Goal: Task Accomplishment & Management: Use online tool/utility

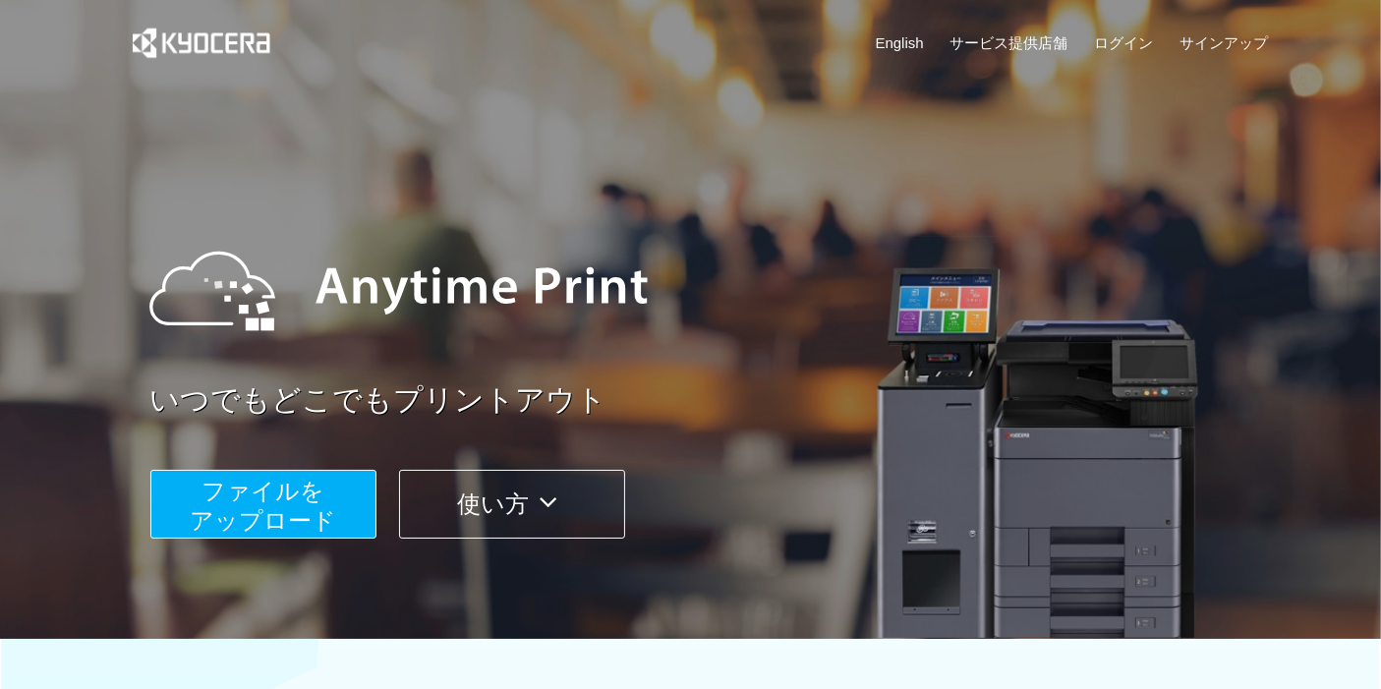
click at [256, 478] on span "ファイルを ​​アップロード" at bounding box center [263, 506] width 146 height 56
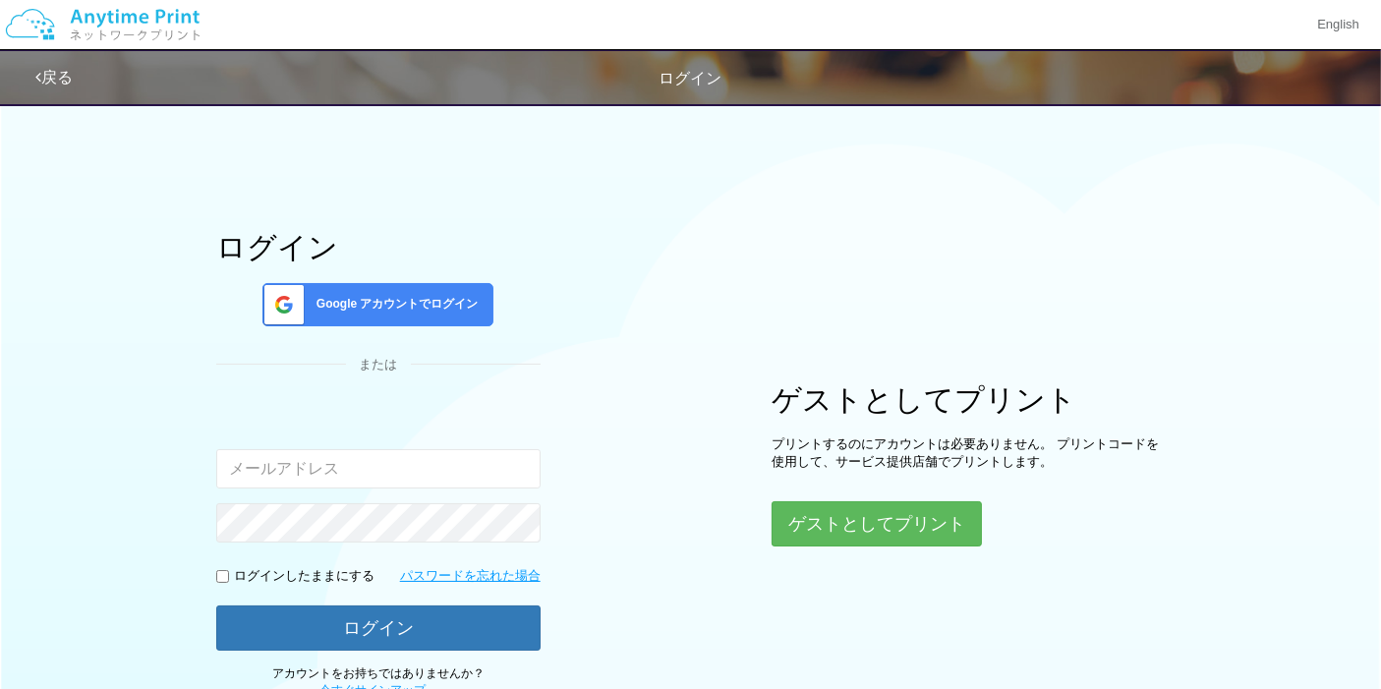
click at [281, 475] on input "email" at bounding box center [378, 468] width 324 height 39
type input "[EMAIL_ADDRESS][DOMAIN_NAME]"
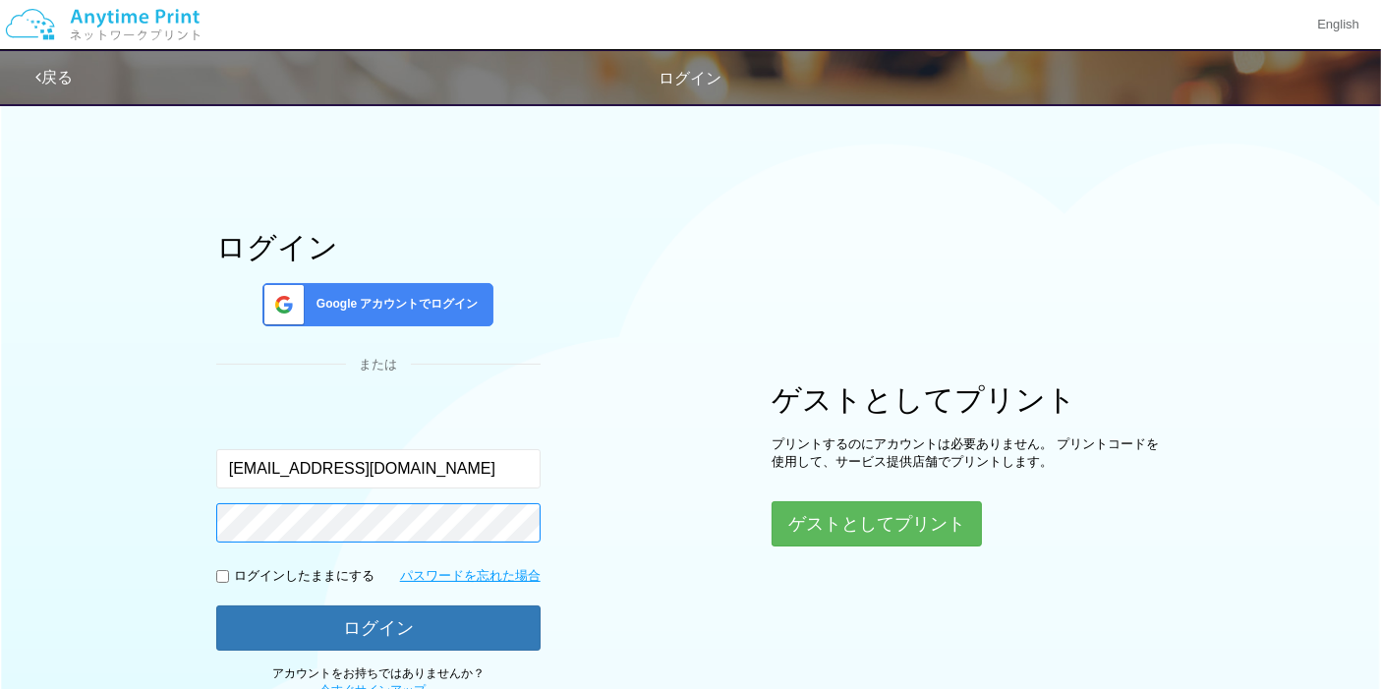
click at [216, 605] on button "ログイン" at bounding box center [378, 627] width 324 height 45
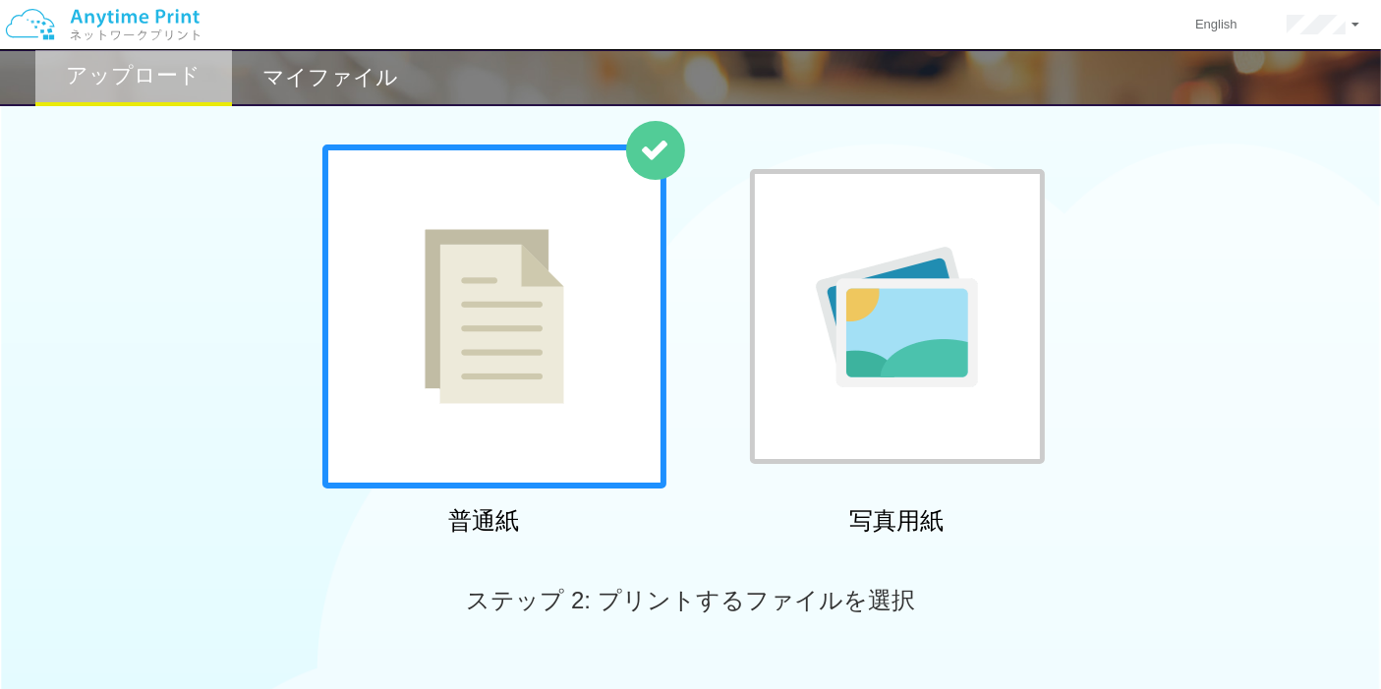
scroll to position [218, 0]
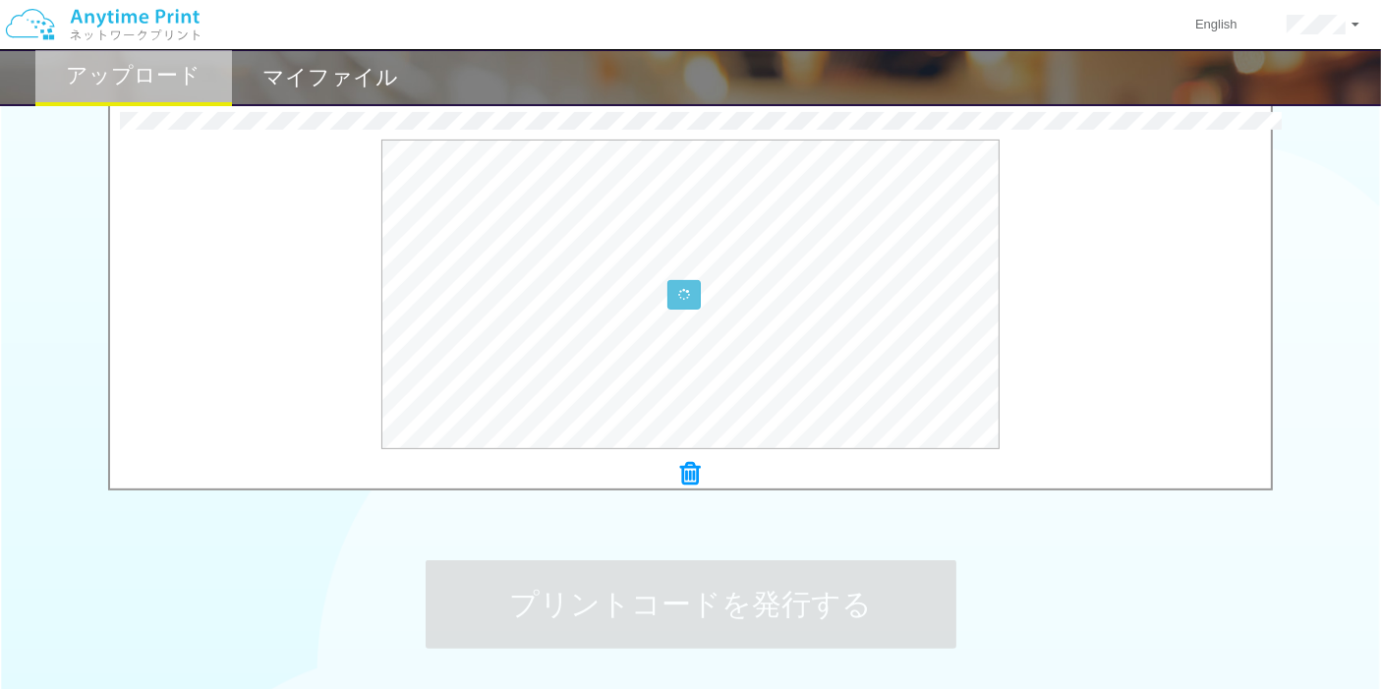
scroll to position [764, 0]
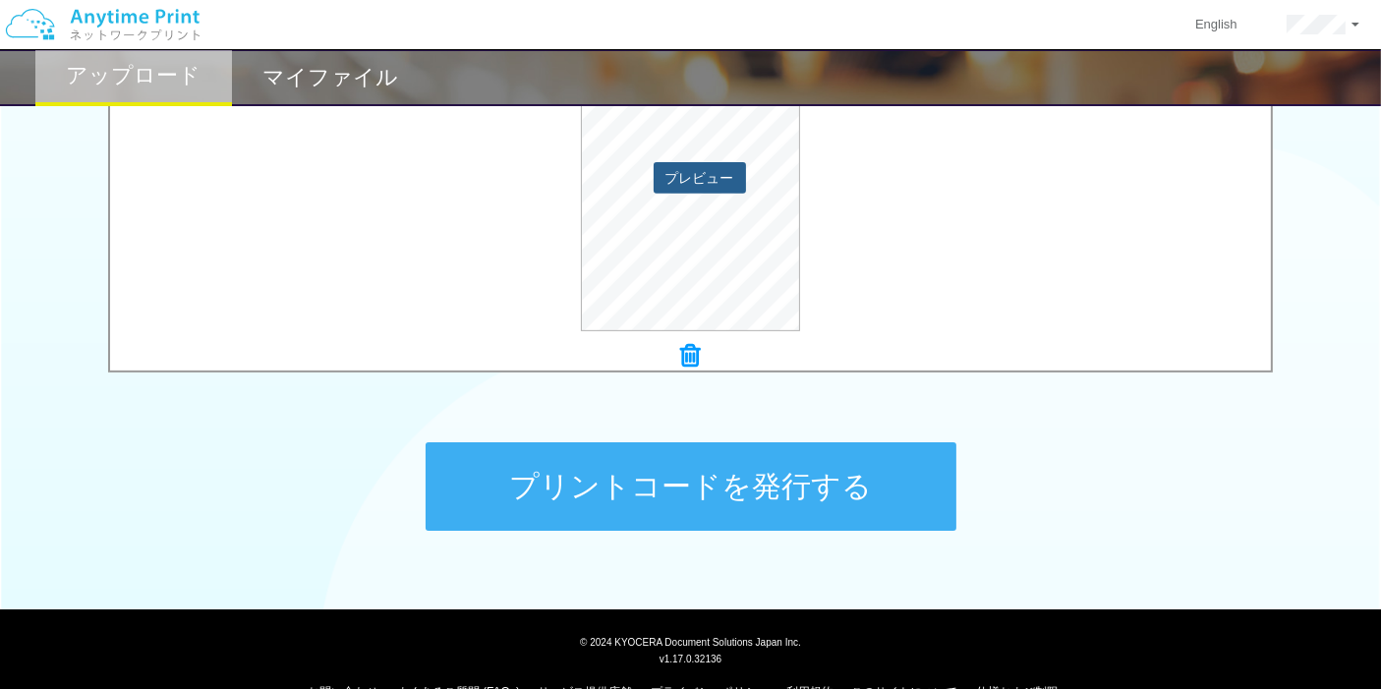
click at [727, 176] on button "プレビュー" at bounding box center [700, 177] width 92 height 31
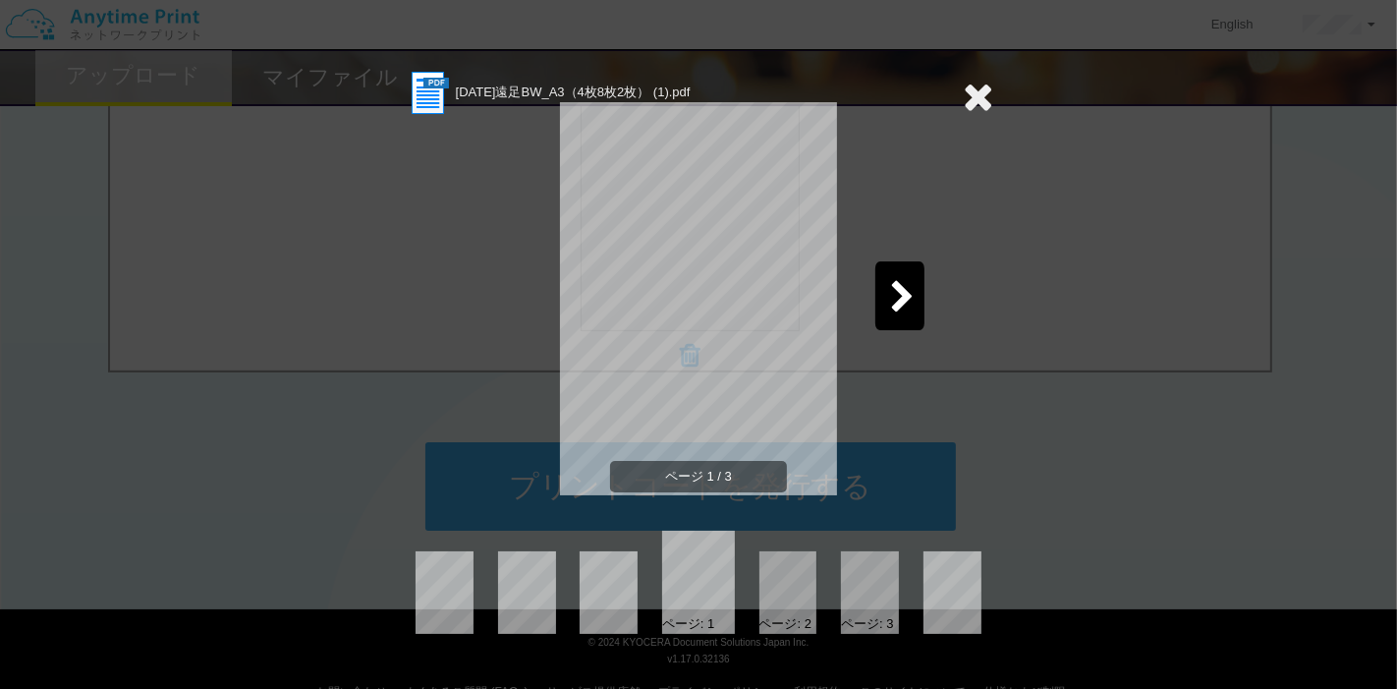
click at [914, 296] on icon at bounding box center [902, 298] width 25 height 34
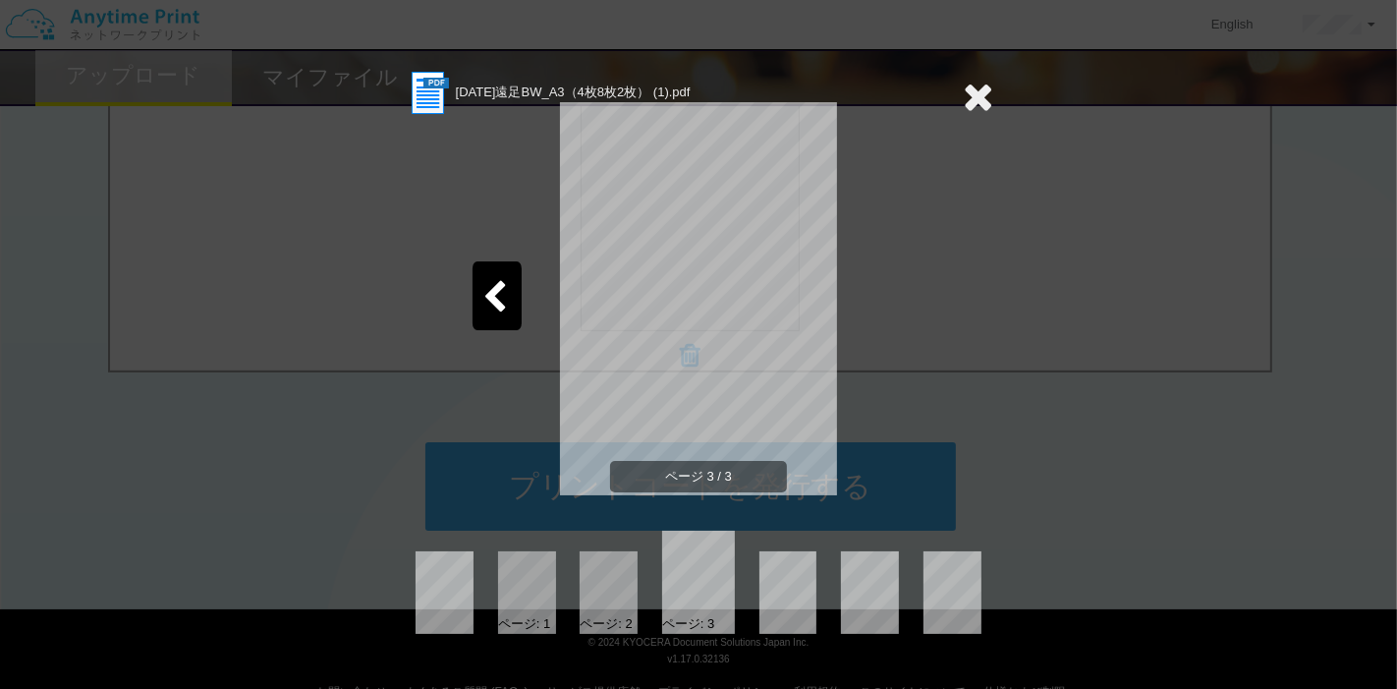
click at [980, 102] on icon at bounding box center [978, 96] width 30 height 39
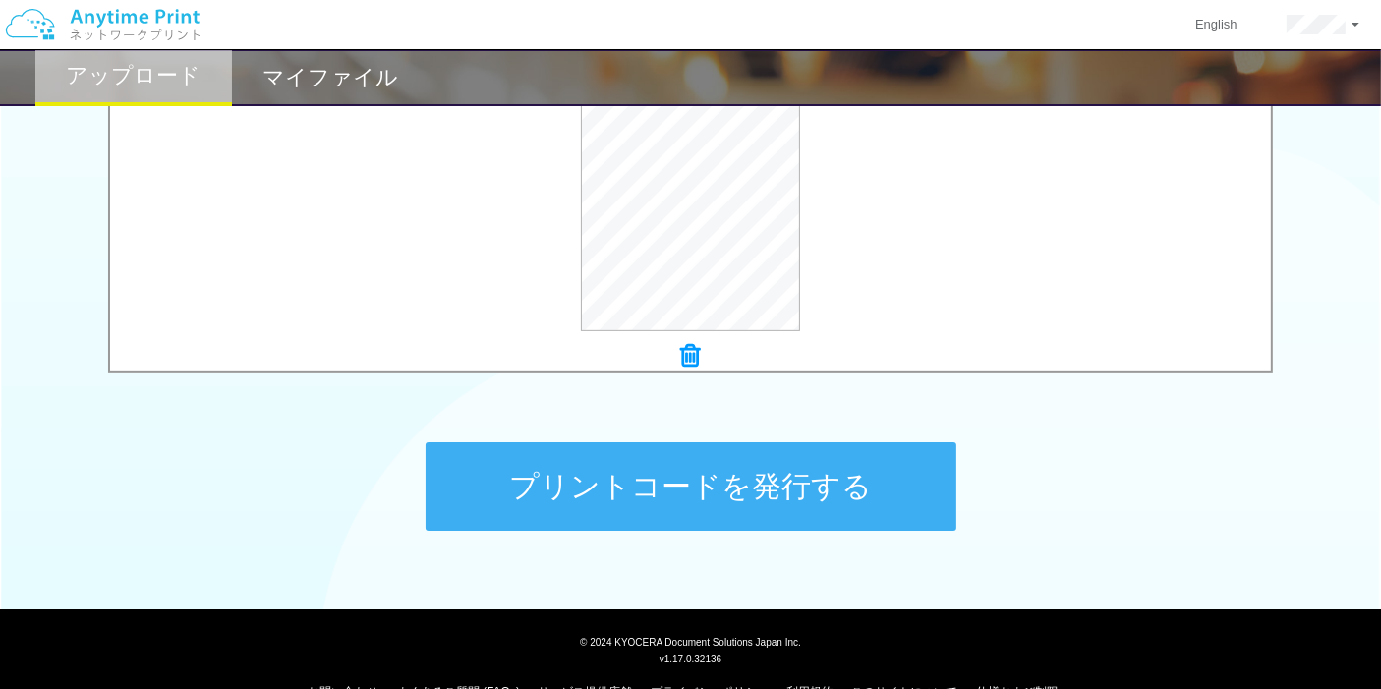
click at [814, 486] on button "プリントコードを発行する" at bounding box center [691, 486] width 531 height 88
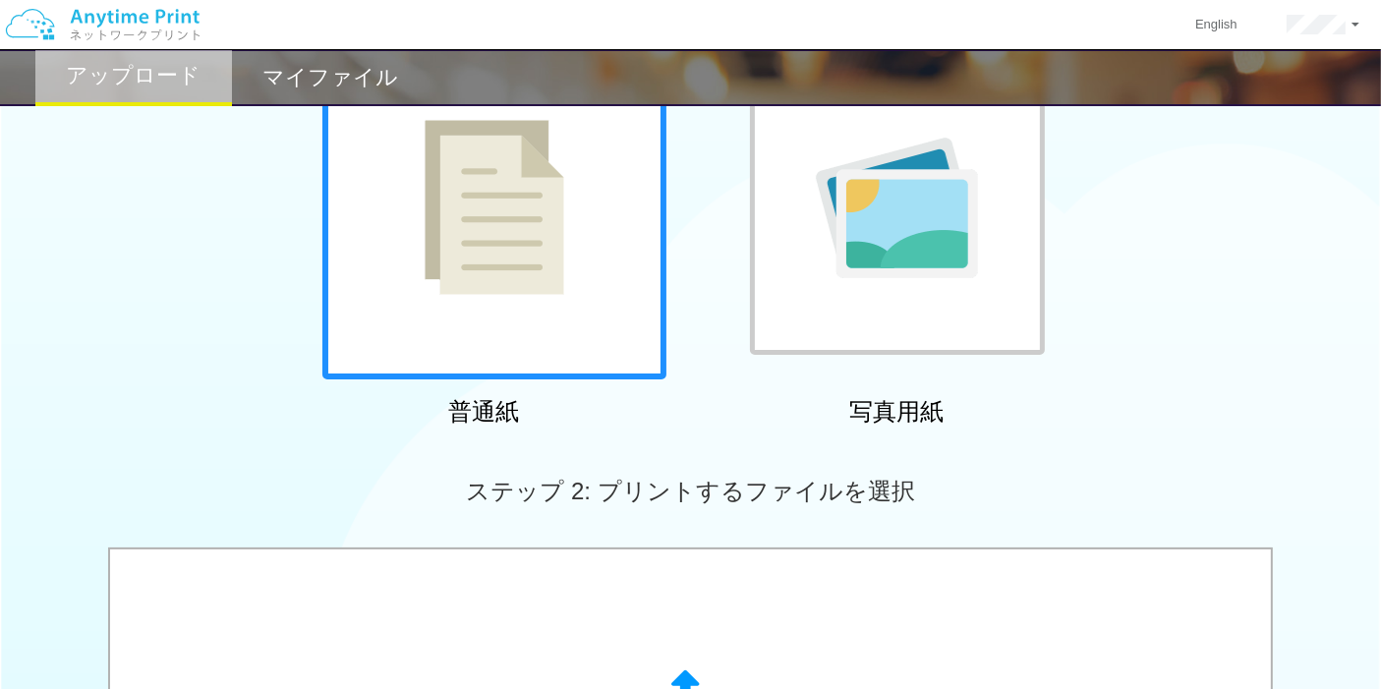
scroll to position [327, 0]
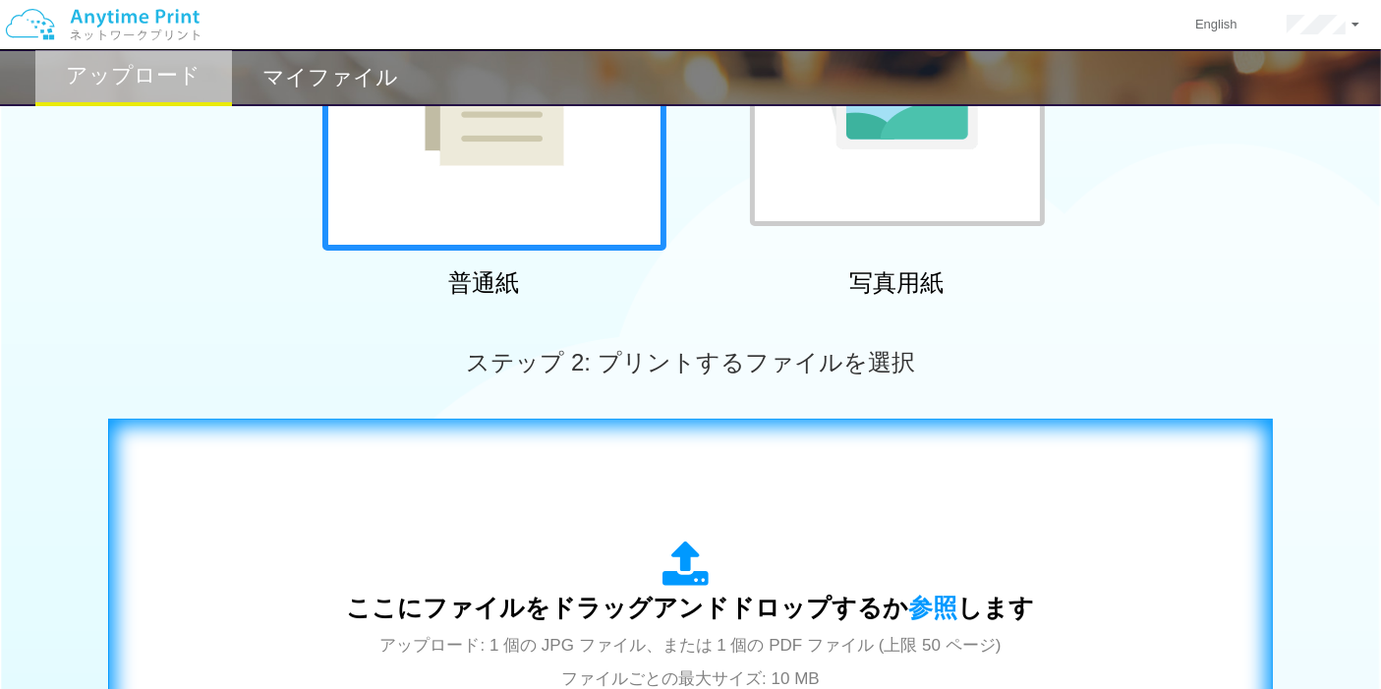
click at [738, 529] on body "English アカウント設定 ログアウト アップロード マイファイル ステップ 1: 用紙の種類を選択 普通紙" at bounding box center [690, 398] width 1381 height 1451
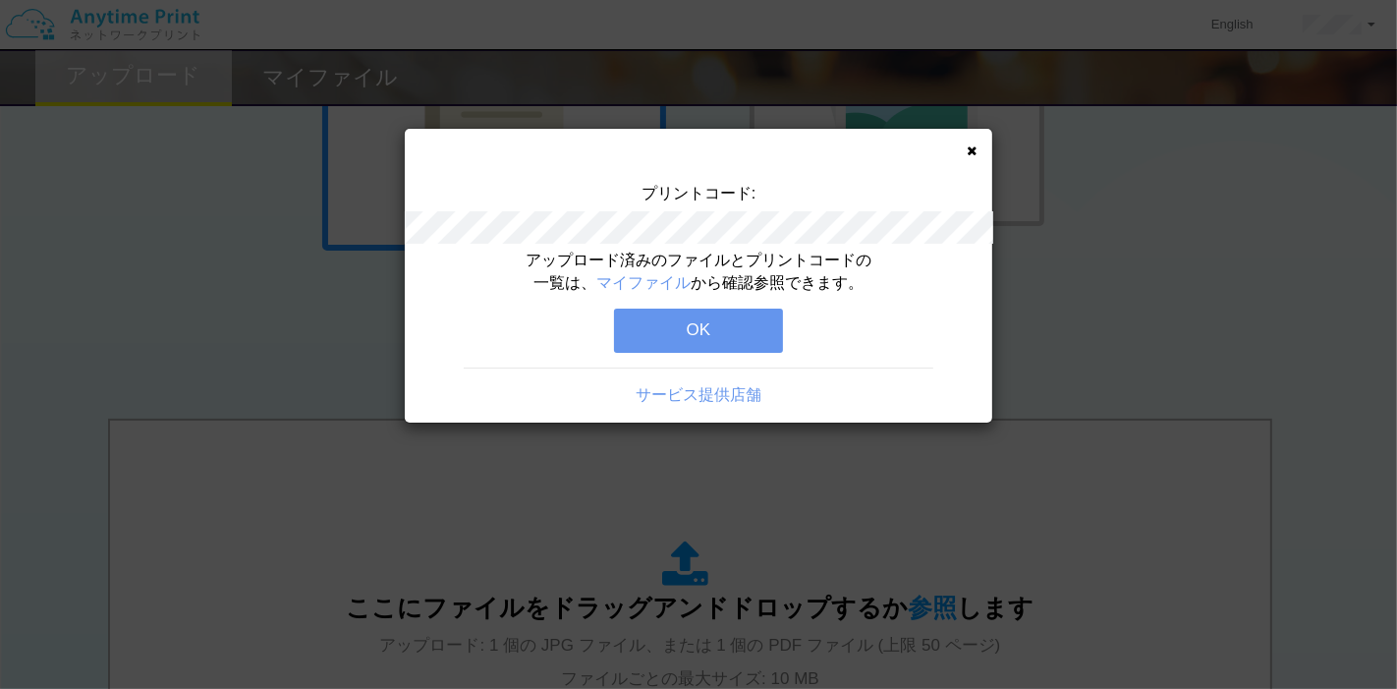
click at [722, 331] on button "OK" at bounding box center [698, 330] width 169 height 43
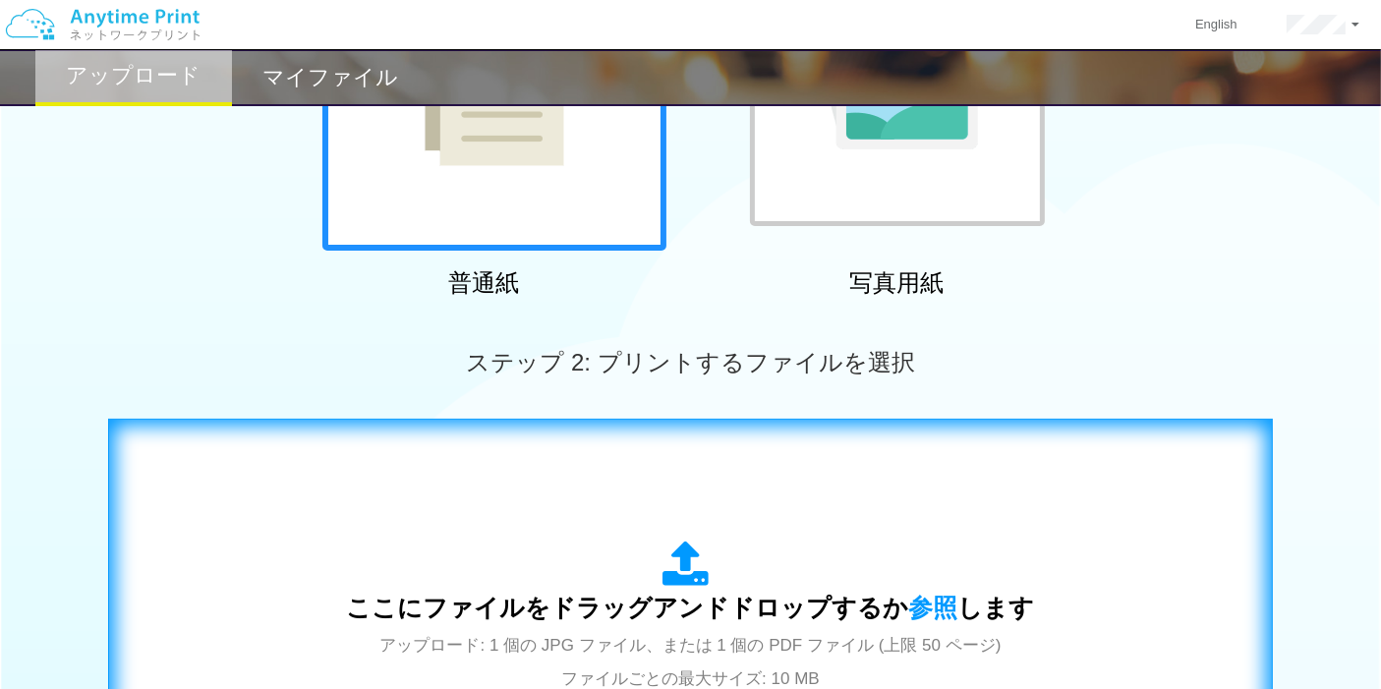
click at [688, 555] on icon at bounding box center [690, 565] width 55 height 49
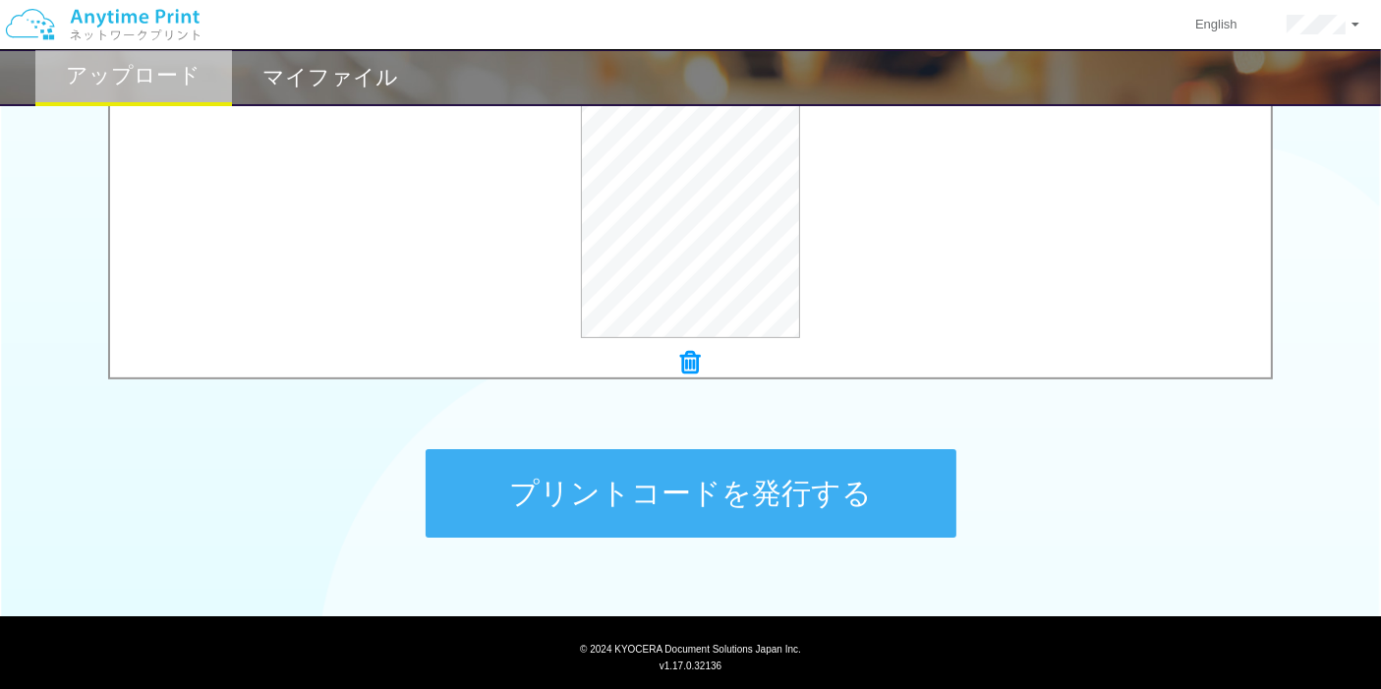
scroll to position [764, 0]
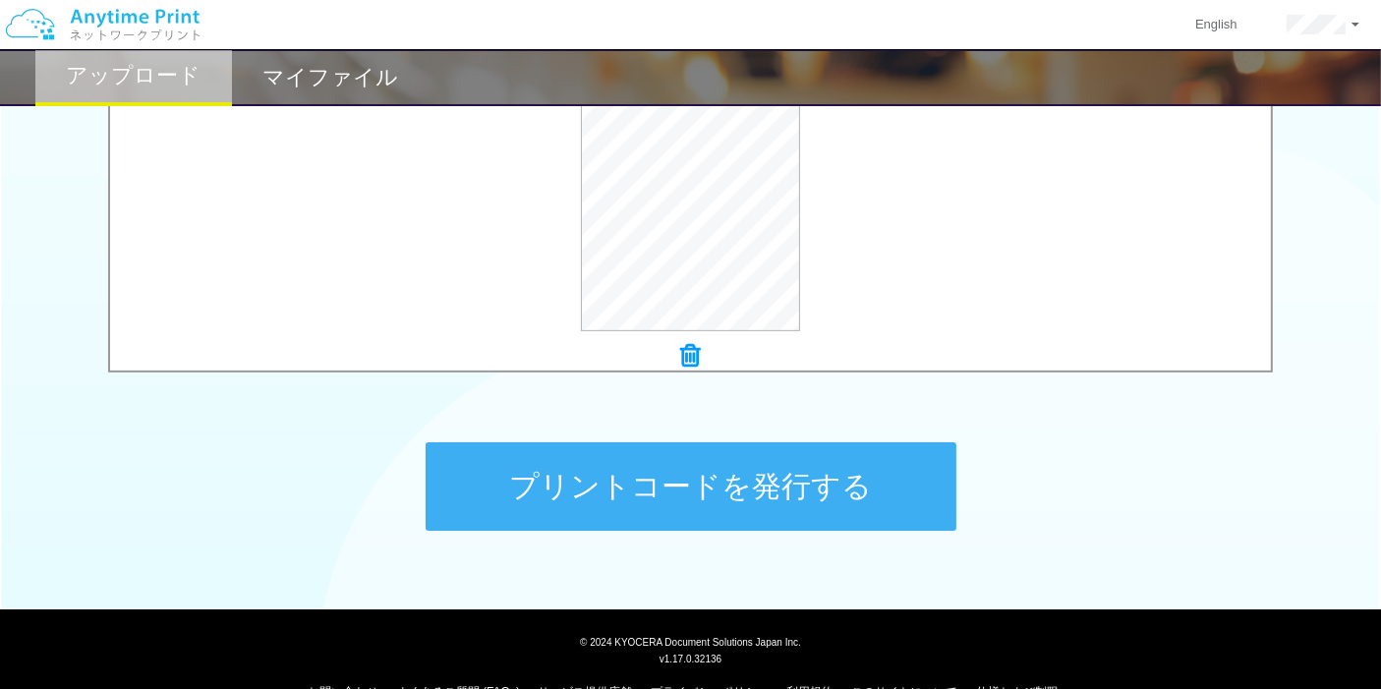
click at [677, 459] on button "プリントコードを発行する" at bounding box center [691, 486] width 531 height 88
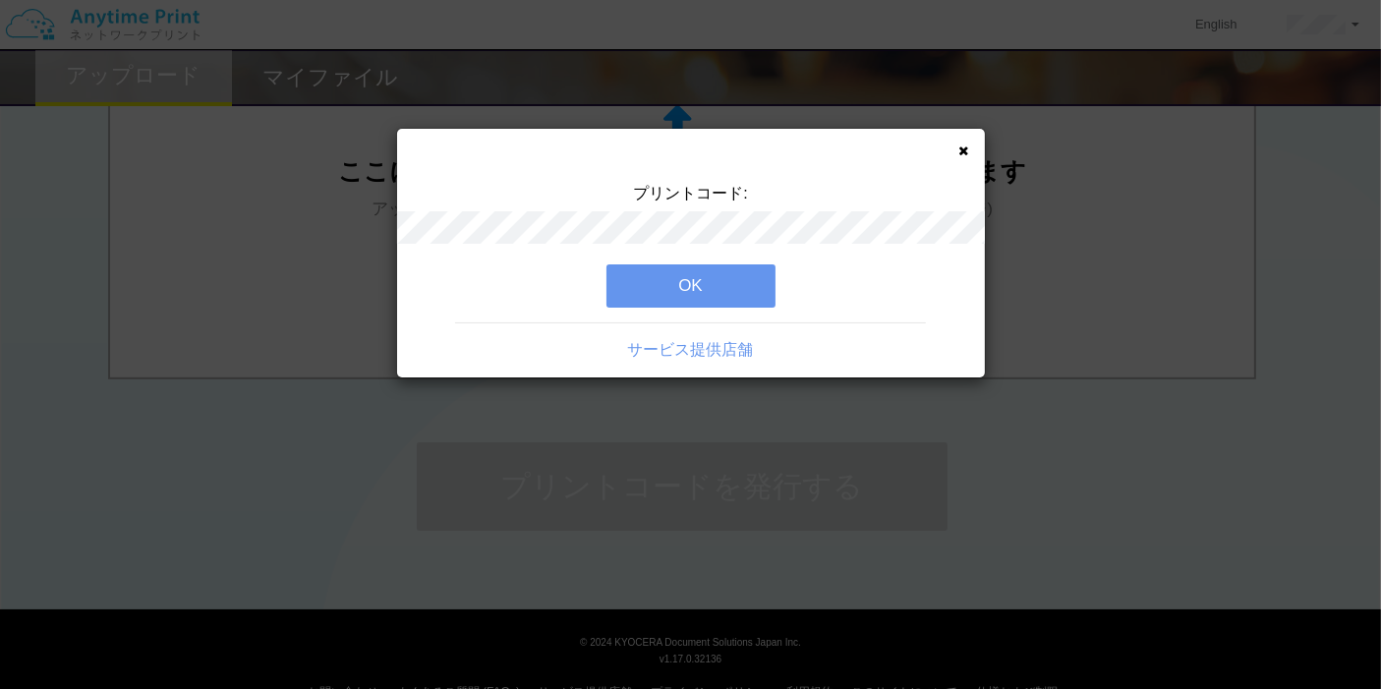
scroll to position [0, 0]
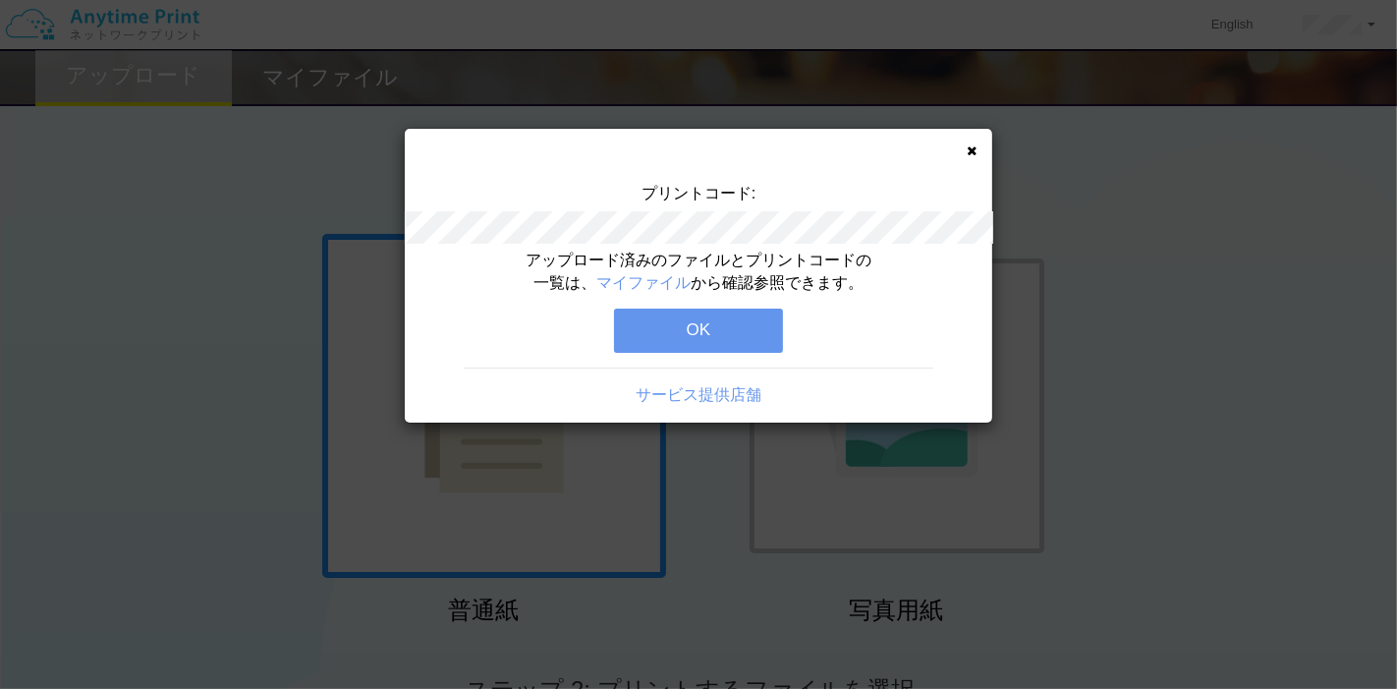
click at [734, 346] on button "OK" at bounding box center [698, 330] width 169 height 43
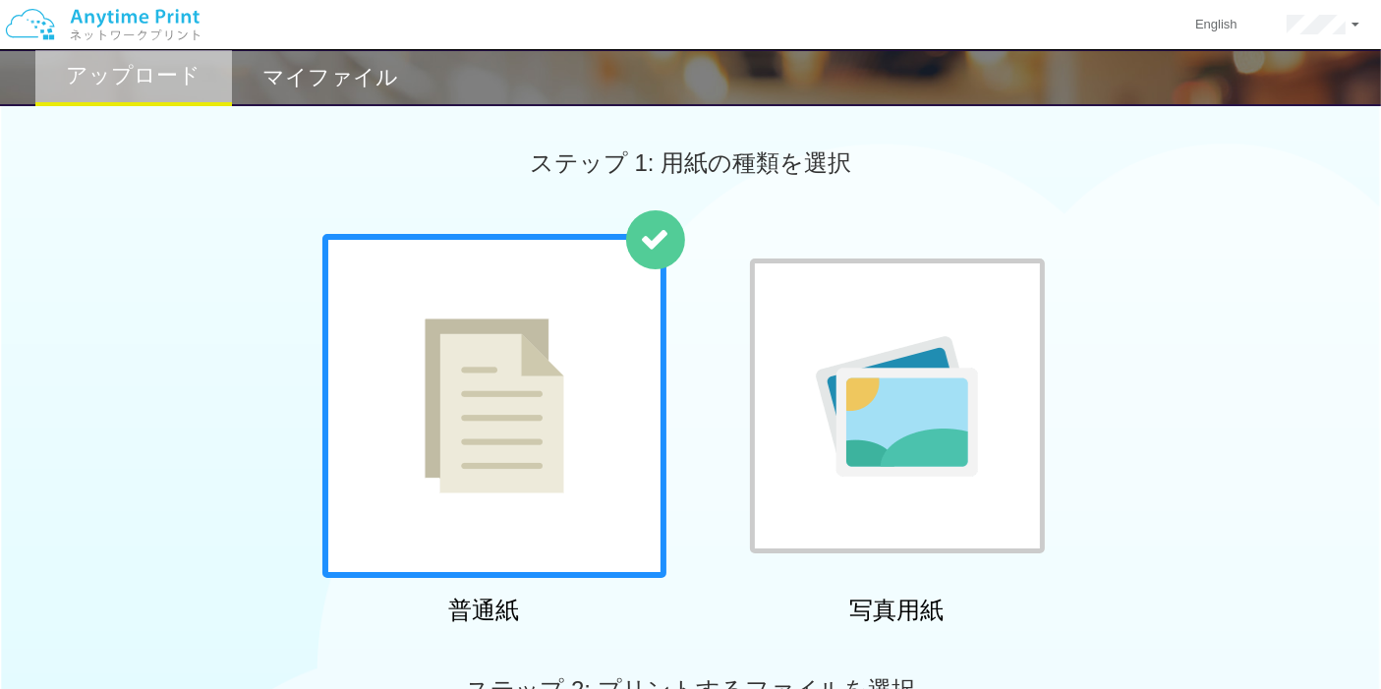
click at [339, 69] on h2 "マイファイル" at bounding box center [330, 78] width 136 height 24
